Goal: Task Accomplishment & Management: Manage account settings

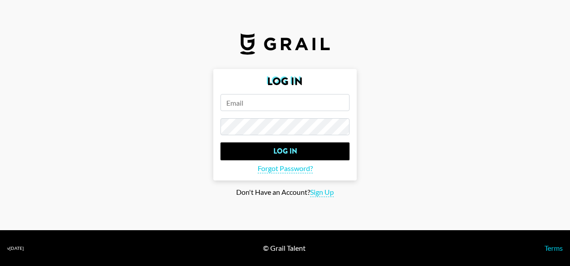
click at [256, 100] on input "email" at bounding box center [285, 102] width 129 height 17
type input "[PERSON_NAME][EMAIL_ADDRESS][DOMAIN_NAME]"
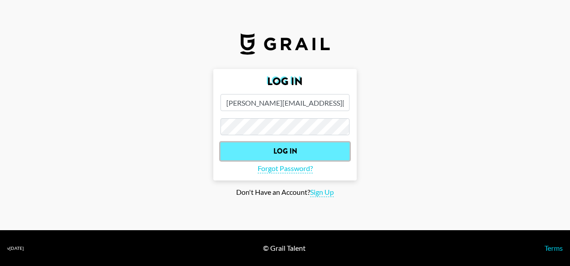
click at [278, 146] on input "Log In" at bounding box center [285, 152] width 129 height 18
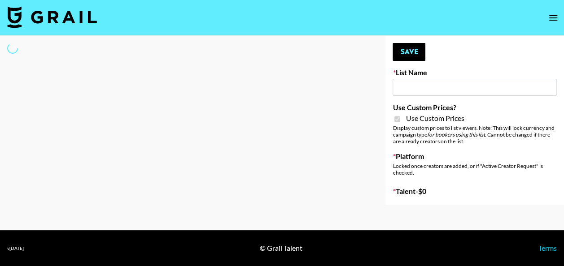
type input "Primal Harvest NEW ([DATE])"
checkbox input "true"
select select "Brand"
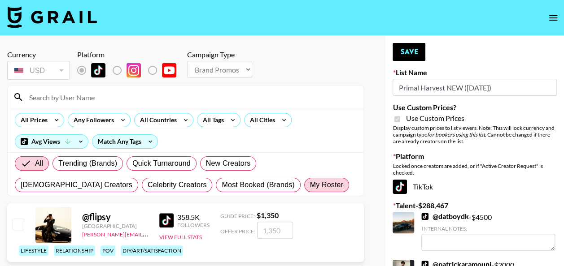
drag, startPoint x: 196, startPoint y: 189, endPoint x: 190, endPoint y: 182, distance: 9.5
click at [310, 189] on span "My Roster" at bounding box center [326, 185] width 33 height 11
click at [310, 185] on input "My Roster" at bounding box center [310, 185] width 0 height 0
radio input "true"
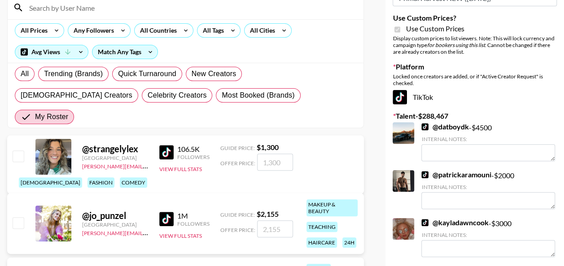
scroll to position [179, 0]
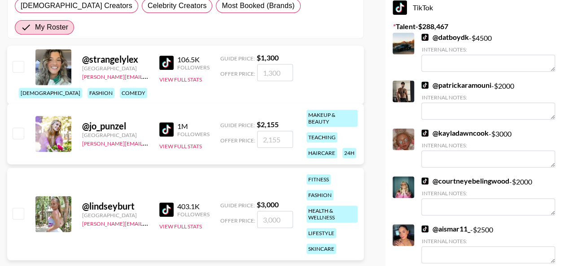
click at [13, 208] on input "checkbox" at bounding box center [18, 213] width 11 height 11
checkbox input "true"
type input "3000"
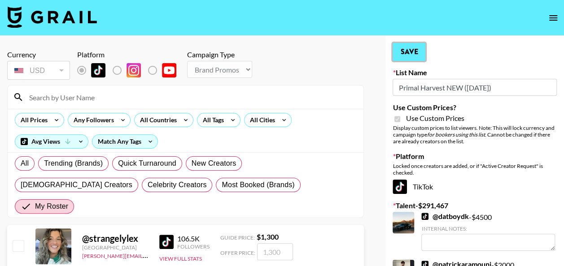
click at [418, 48] on button "Save" at bounding box center [408, 52] width 33 height 18
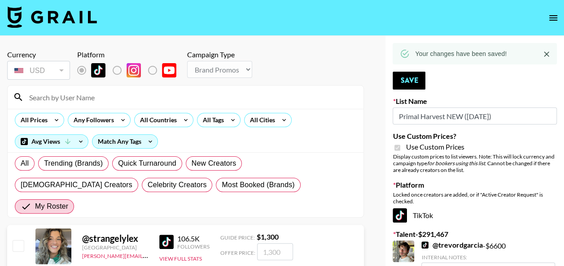
click at [62, 18] on img at bounding box center [52, 17] width 90 height 22
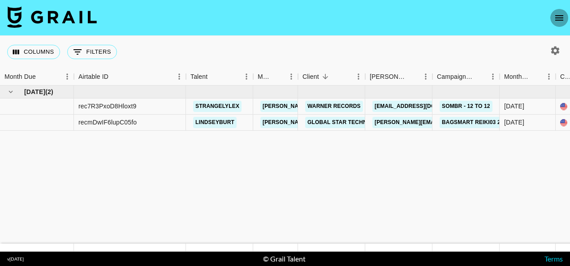
click at [559, 18] on icon "open drawer" at bounding box center [560, 17] width 8 height 5
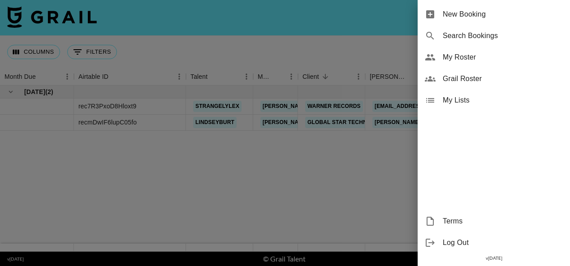
drag, startPoint x: 170, startPoint y: 44, endPoint x: 178, endPoint y: 44, distance: 9.0
click at [170, 44] on div at bounding box center [285, 133] width 570 height 266
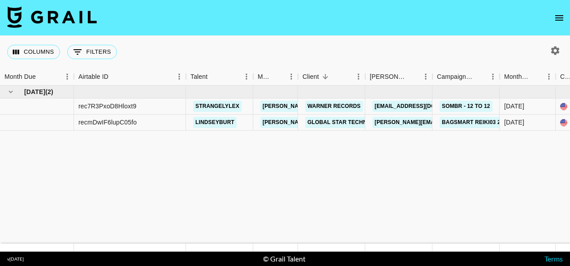
click at [560, 50] on icon "button" at bounding box center [555, 50] width 11 height 11
select select "[DATE]"
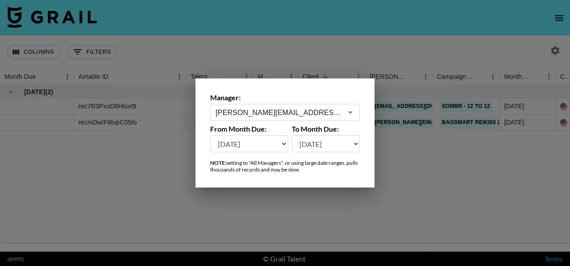
click at [331, 106] on div "[PERSON_NAME][EMAIL_ADDRESS][DOMAIN_NAME] ​" at bounding box center [285, 112] width 150 height 17
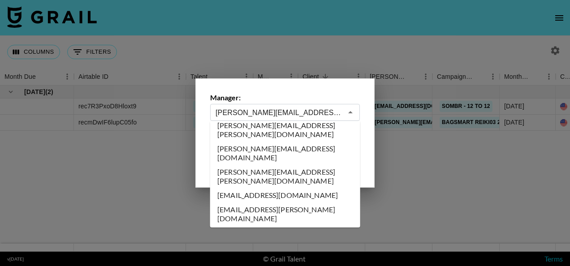
scroll to position [2586, 0]
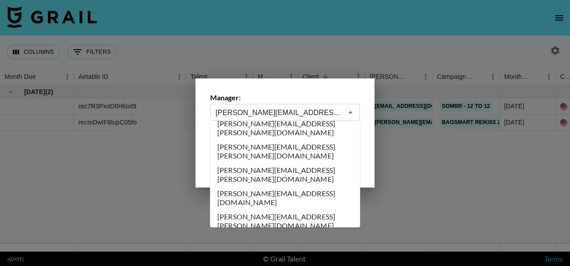
type input "[PERSON_NAME][EMAIL_ADDRESS][DOMAIN_NAME]"
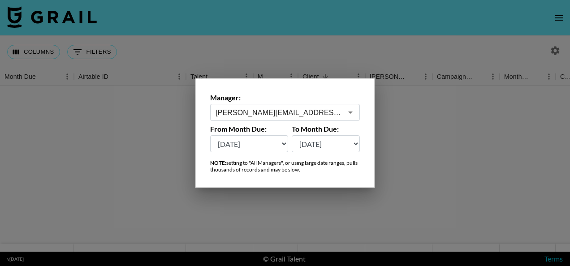
click at [316, 110] on input "[PERSON_NAME][EMAIL_ADDRESS][DOMAIN_NAME]" at bounding box center [279, 113] width 127 height 10
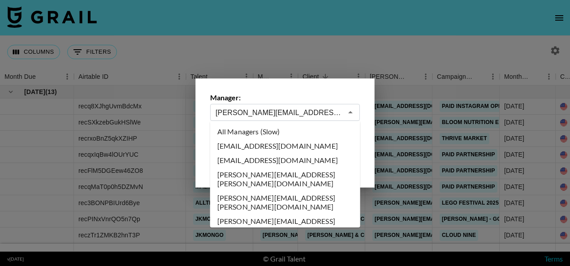
scroll to position [2611, 0]
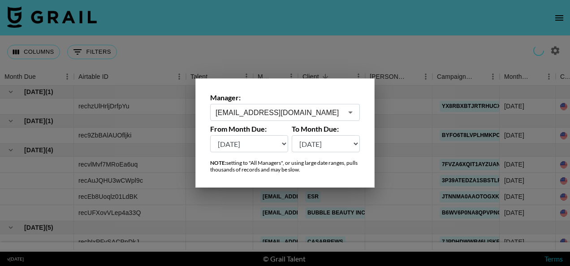
click at [414, 51] on div at bounding box center [285, 133] width 570 height 266
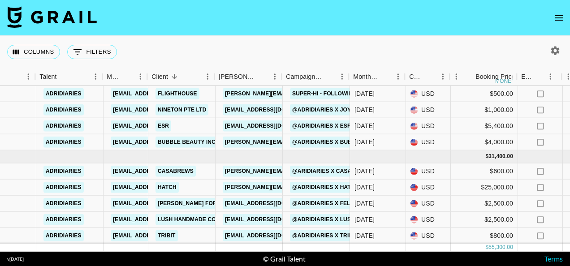
scroll to position [77, 151]
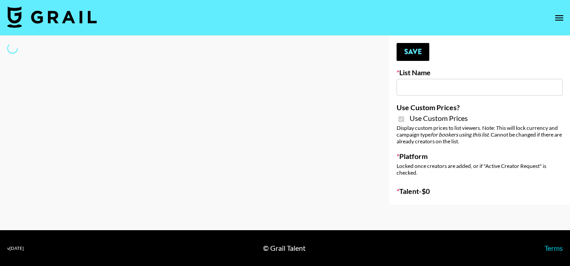
type input "Milan Laser"
checkbox input "true"
select select "Brand"
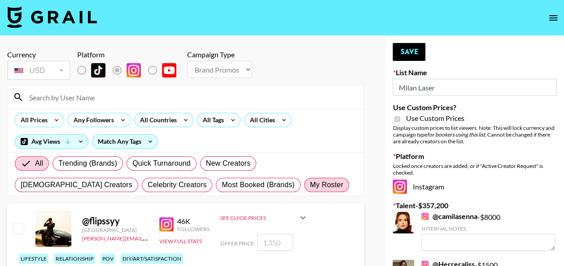
click at [310, 180] on span "My Roster" at bounding box center [326, 185] width 33 height 11
click at [310, 185] on input "My Roster" at bounding box center [310, 185] width 0 height 0
radio input "true"
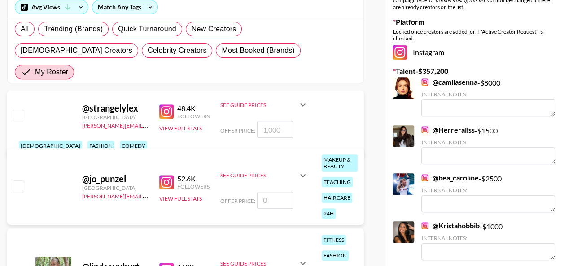
scroll to position [179, 0]
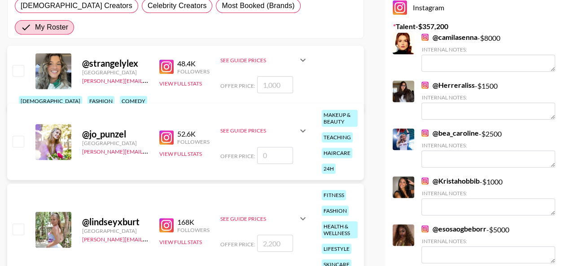
click at [22, 224] on input "checkbox" at bounding box center [18, 229] width 11 height 11
checkbox input "true"
type input "2200"
click at [298, 213] on icon at bounding box center [302, 218] width 11 height 11
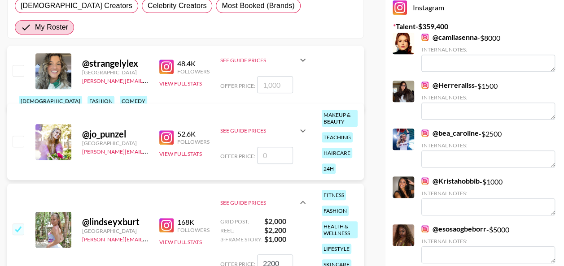
click at [298, 197] on icon at bounding box center [302, 202] width 11 height 11
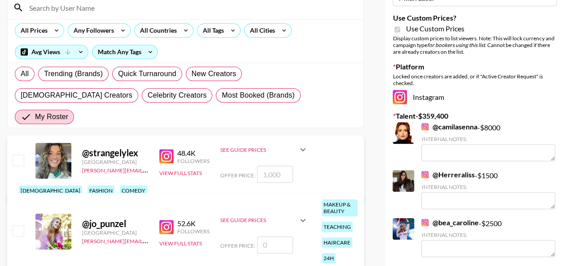
scroll to position [0, 0]
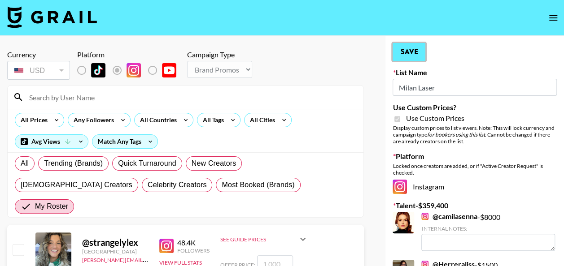
click at [410, 48] on button "Save" at bounding box center [408, 52] width 33 height 18
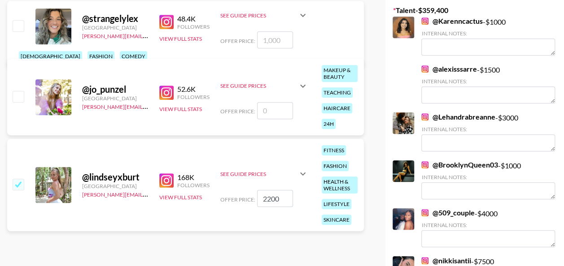
scroll to position [179, 0]
